Goal: Information Seeking & Learning: Stay updated

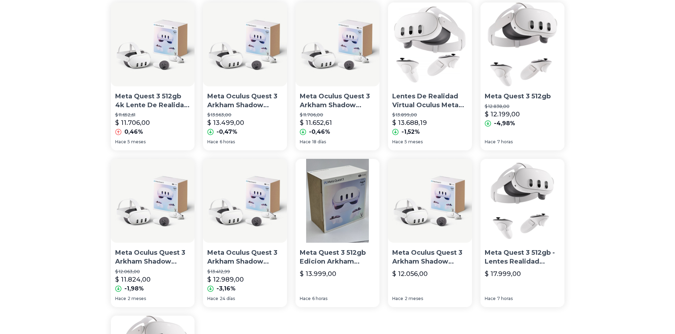
scroll to position [71, 0]
click at [517, 89] on div "Meta Quest 3 512gb $ 12.838,00 $ 12.199,00 -4,98%" at bounding box center [522, 65] width 84 height 125
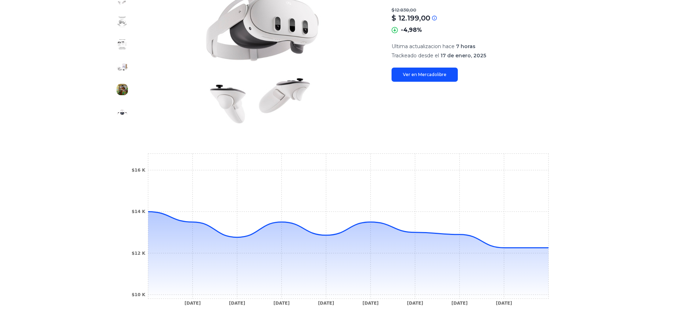
scroll to position [106, 0]
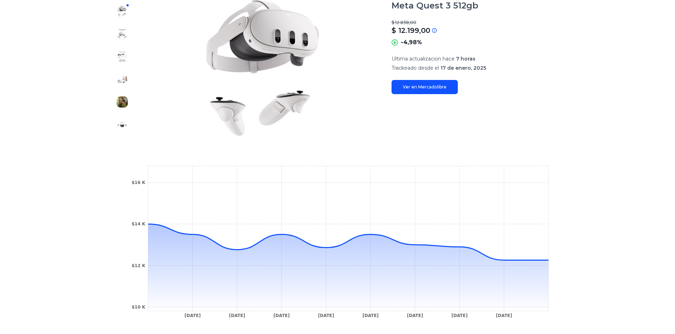
click at [433, 86] on link "Ver en Mercadolibre" at bounding box center [424, 87] width 66 height 14
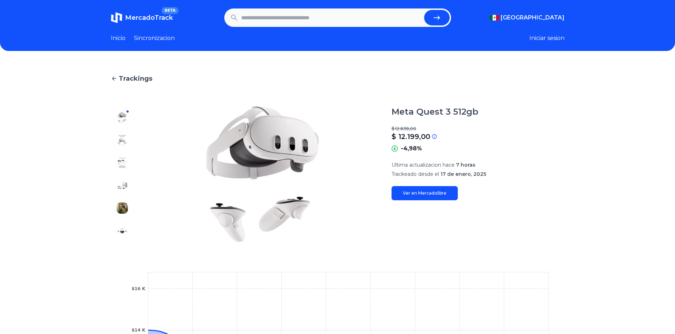
click at [117, 79] on icon at bounding box center [114, 78] width 6 height 6
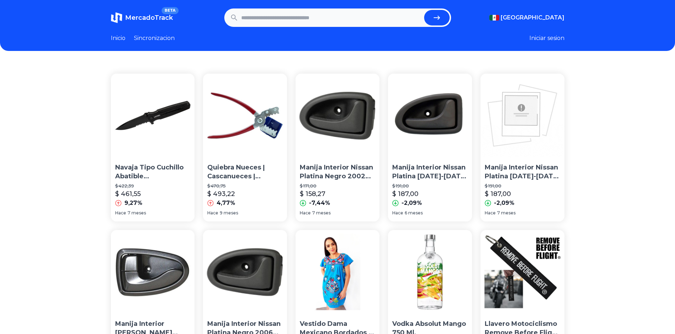
click at [277, 18] on input "text" at bounding box center [331, 18] width 180 height 16
paste input "**********"
type input "**********"
click at [446, 16] on button "submit" at bounding box center [437, 18] width 26 height 16
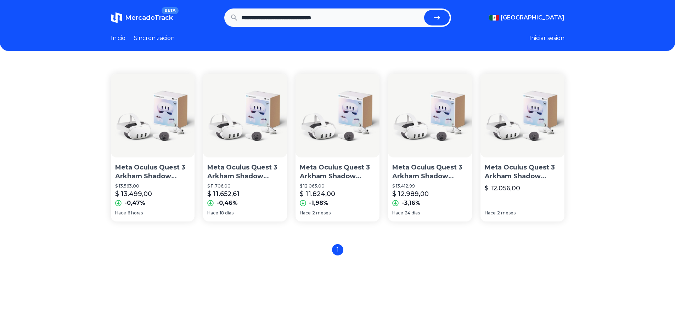
click at [139, 174] on p "Meta Oculus Quest 3 Arkham Shadow 512gb 4k Lente De Realidad Virtual [PERSON_NA…" at bounding box center [152, 172] width 75 height 18
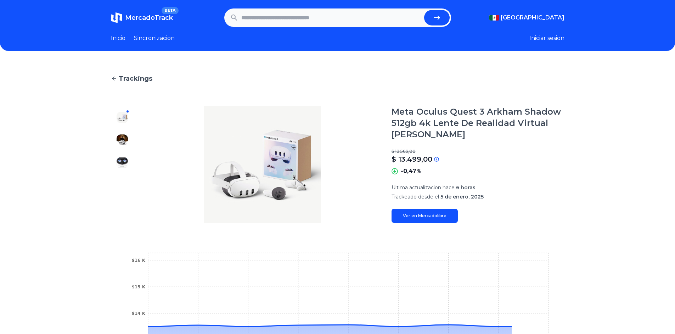
click at [444, 212] on link "Ver en Mercadolibre" at bounding box center [424, 216] width 66 height 14
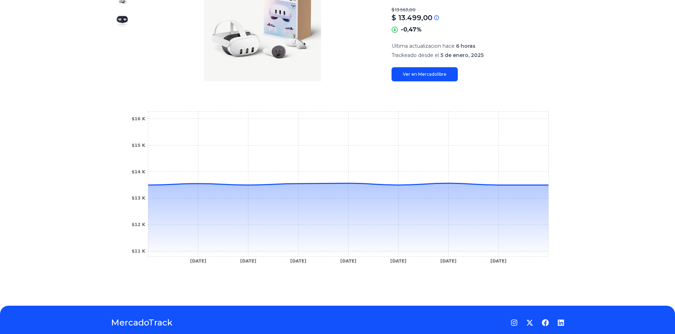
scroll to position [167, 0]
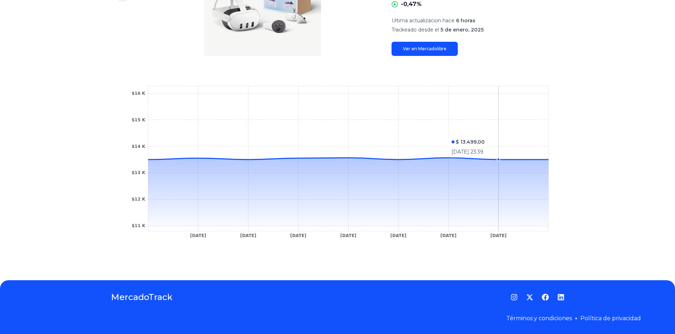
click at [505, 133] on icon "8 Jan 25 8 Jan 25 9 Jan 25 9 Jan 25 9 Jan 25 10 Jan 25 14 Jan 25 $11 K $12 K $1…" at bounding box center [337, 163] width 425 height 159
drag, startPoint x: 493, startPoint y: 130, endPoint x: 543, endPoint y: 131, distance: 50.3
click at [543, 131] on icon "8 Jan 25 8 Jan 25 9 Jan 25 9 Jan 25 9 Jan 25 10 Jan 25 14 Jan 25 $11 K $12 K $1…" at bounding box center [337, 163] width 425 height 159
click at [537, 122] on icon "8 Jan 25 8 Jan 25 9 Jan 25 9 Jan 25 9 Jan 25 10 Jan 25 14 Jan 25 $11 K $12 K $1…" at bounding box center [337, 163] width 425 height 159
click at [550, 158] on circle at bounding box center [548, 159] width 3 height 3
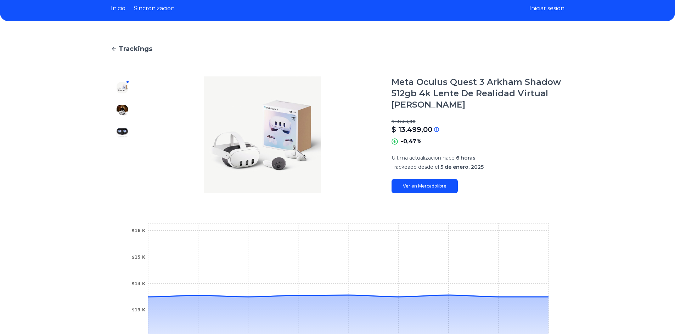
scroll to position [0, 0]
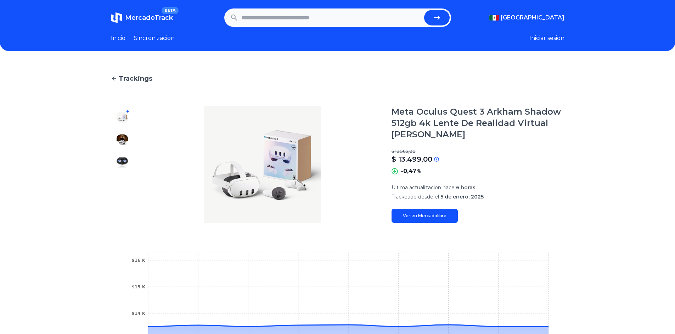
click at [117, 77] on icon at bounding box center [114, 78] width 6 height 6
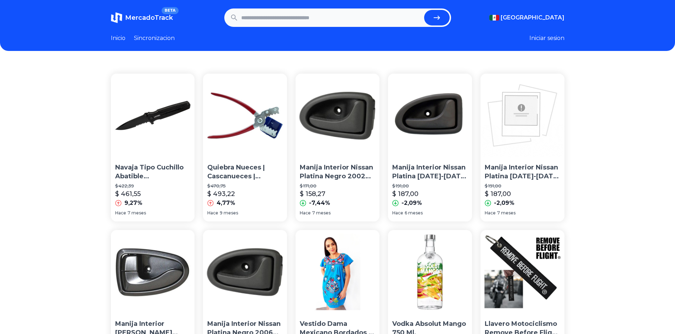
click at [275, 16] on input "text" at bounding box center [331, 18] width 180 height 16
paste input "**********"
type input "**********"
click at [450, 15] on button "submit" at bounding box center [437, 18] width 26 height 16
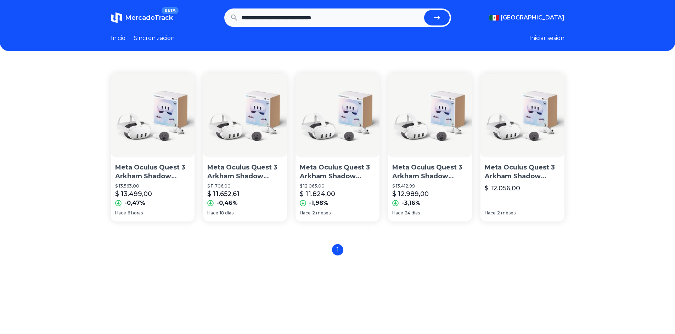
click at [228, 166] on p "Meta Oculus Quest 3 Arkham Shadow 512gb 4k Lente De Realidad Virtual [PERSON_NA…" at bounding box center [244, 172] width 75 height 18
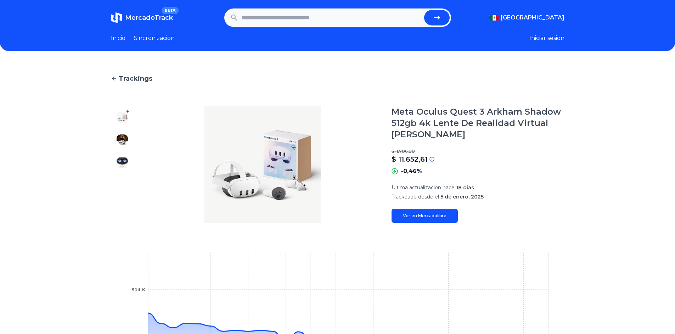
click at [433, 213] on link "Ver en Mercadolibre" at bounding box center [424, 216] width 66 height 14
